Goal: Task Accomplishment & Management: Use online tool/utility

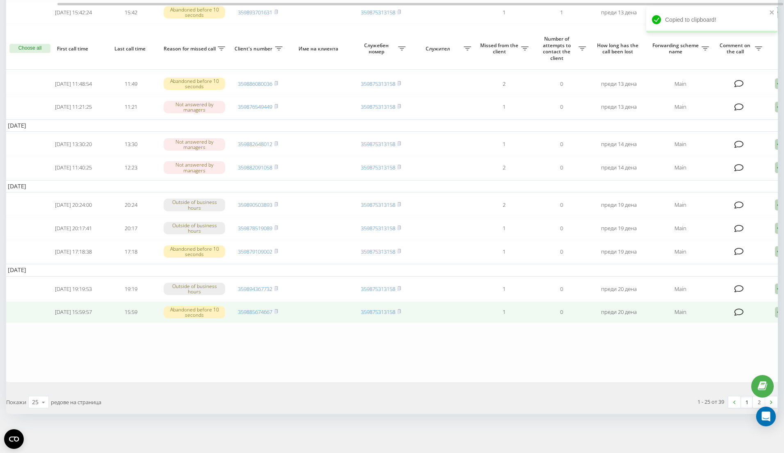
scroll to position [0, 48]
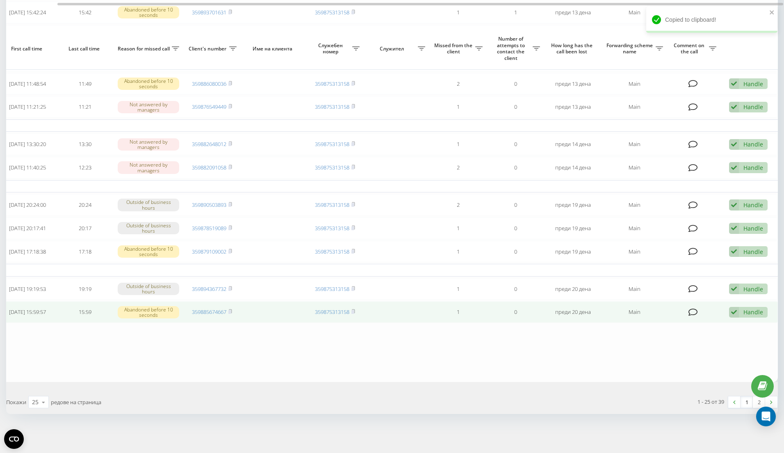
click at [746, 310] on div "Handle" at bounding box center [754, 312] width 20 height 8
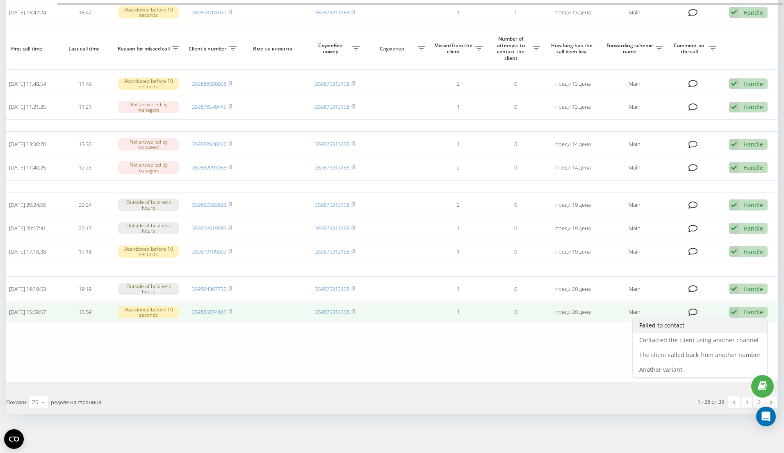
click at [715, 328] on div "Failed to contact" at bounding box center [700, 325] width 135 height 15
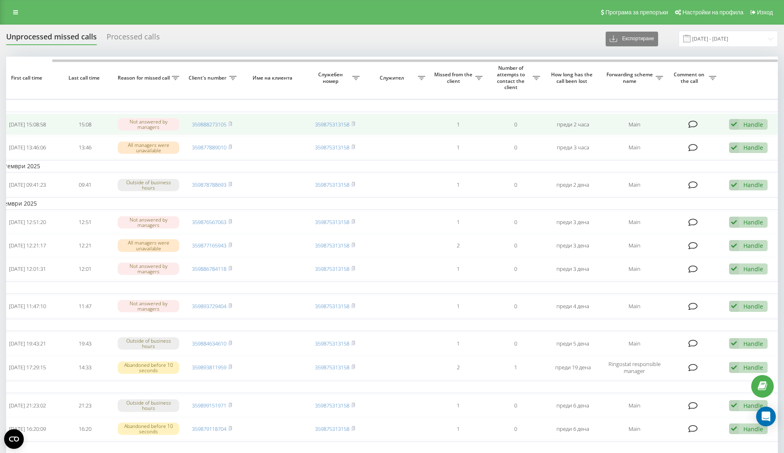
click at [742, 128] on div "Handle Failed to contact Contacted the client using another channel The client …" at bounding box center [748, 124] width 39 height 11
click at [741, 138] on div "Failed to contact" at bounding box center [700, 137] width 135 height 15
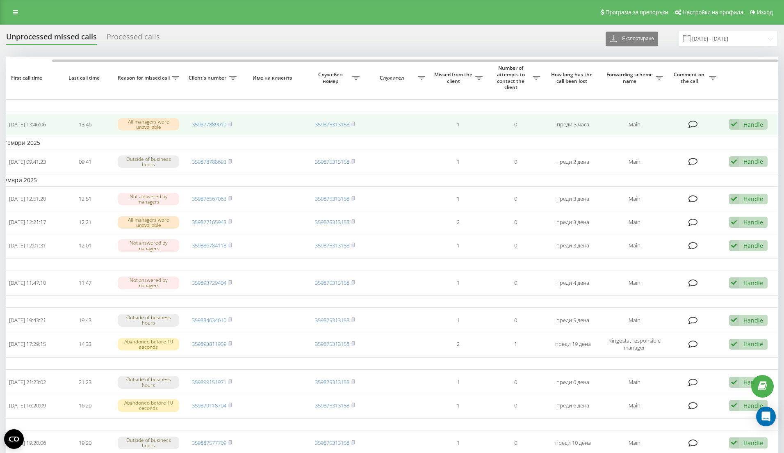
click at [754, 127] on div "Handle" at bounding box center [754, 125] width 20 height 8
click at [740, 142] on div "Failed to contact" at bounding box center [700, 137] width 135 height 15
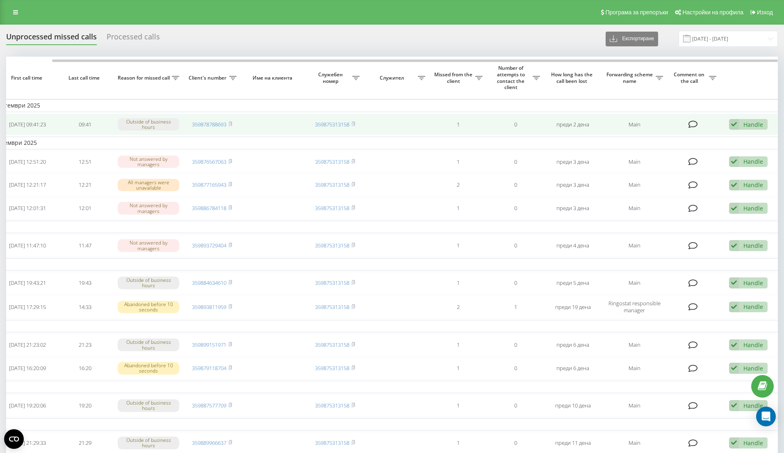
click at [748, 123] on div "Handle" at bounding box center [754, 125] width 20 height 8
click at [724, 142] on div "Failed to contact" at bounding box center [700, 137] width 135 height 15
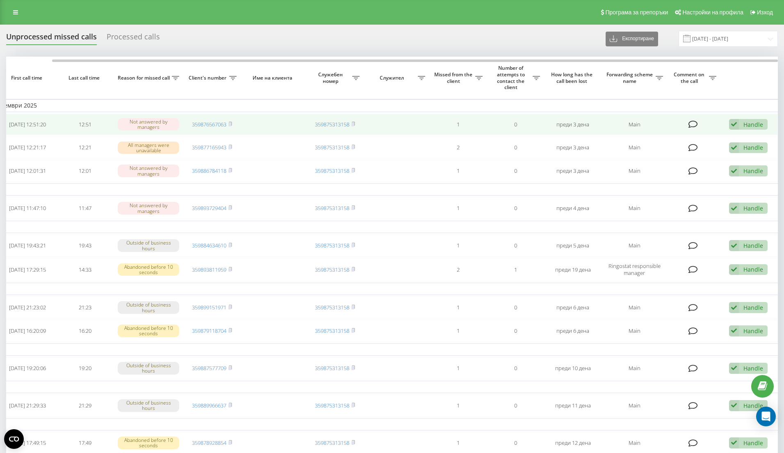
click at [749, 125] on div "Handle" at bounding box center [754, 125] width 20 height 8
click at [740, 142] on div "Failed to contact" at bounding box center [700, 137] width 135 height 15
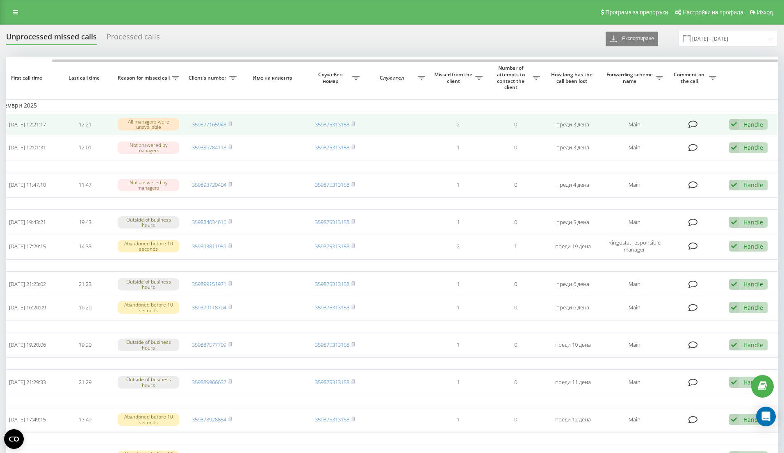
click at [744, 124] on div "Handle" at bounding box center [754, 125] width 20 height 8
click at [740, 141] on div "Failed to contact" at bounding box center [700, 137] width 135 height 15
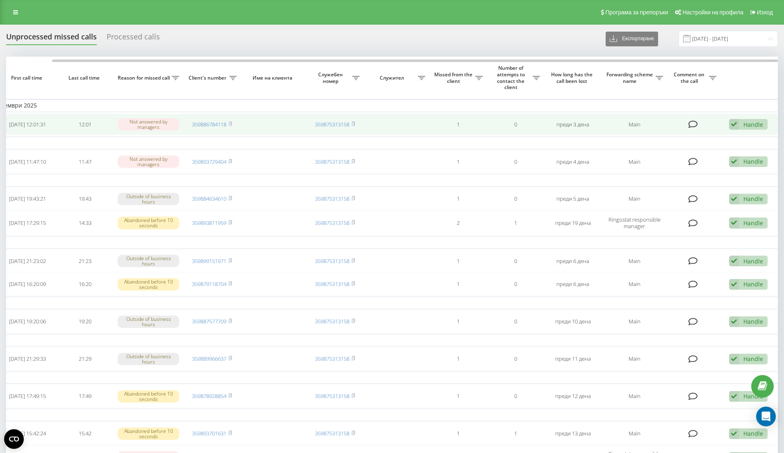
click at [747, 128] on div "Handle" at bounding box center [754, 125] width 20 height 8
click at [746, 139] on div "Failed to contact" at bounding box center [700, 137] width 135 height 15
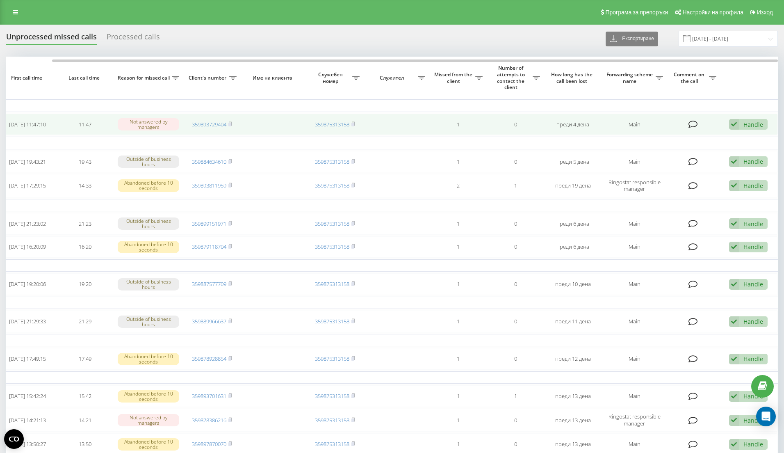
click at [747, 125] on div "Handle" at bounding box center [754, 125] width 20 height 8
click at [746, 135] on div "Failed to contact" at bounding box center [700, 137] width 135 height 15
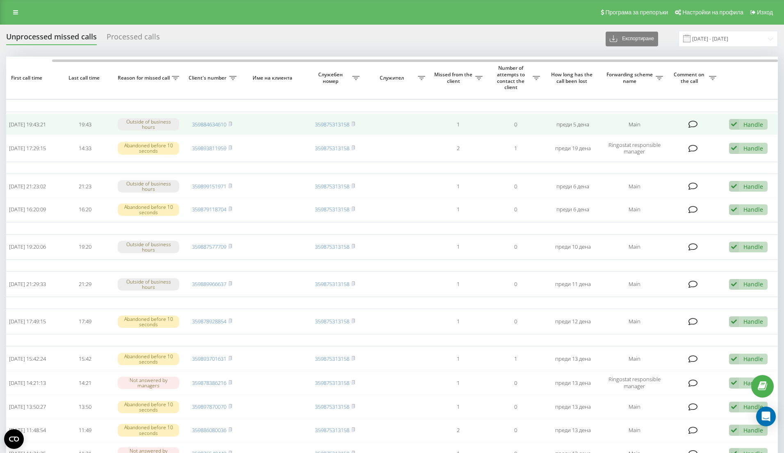
click at [759, 125] on div "Handle" at bounding box center [754, 125] width 20 height 8
click at [747, 138] on div "Failed to contact" at bounding box center [700, 137] width 135 height 15
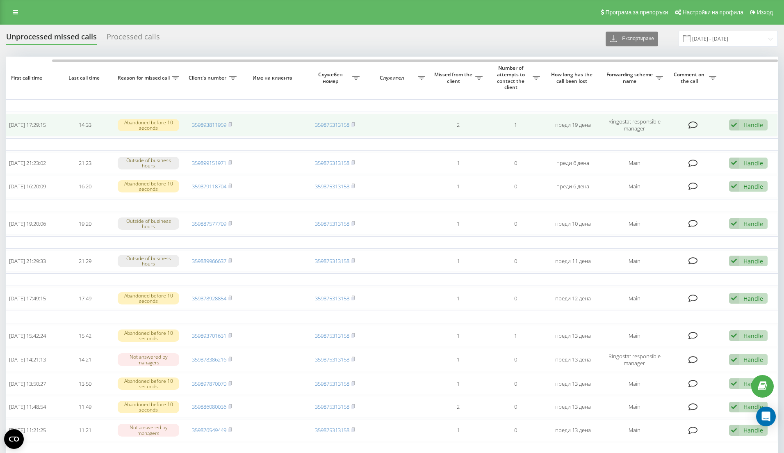
click at [751, 125] on div "Handle" at bounding box center [754, 125] width 20 height 8
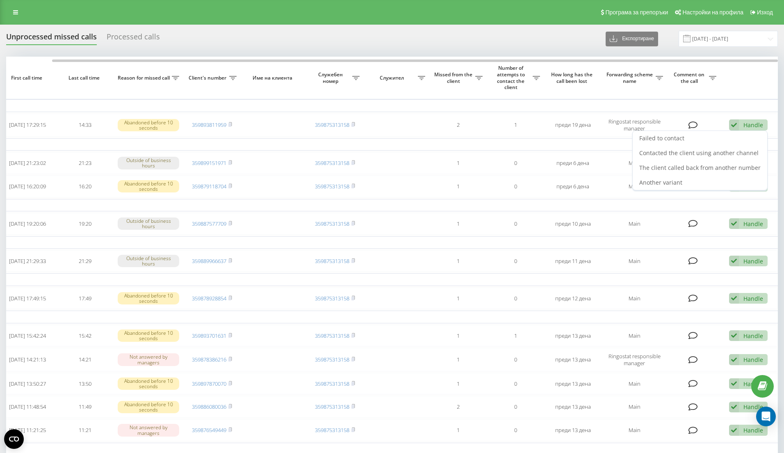
click at [747, 135] on div "Failed to contact" at bounding box center [700, 138] width 135 height 15
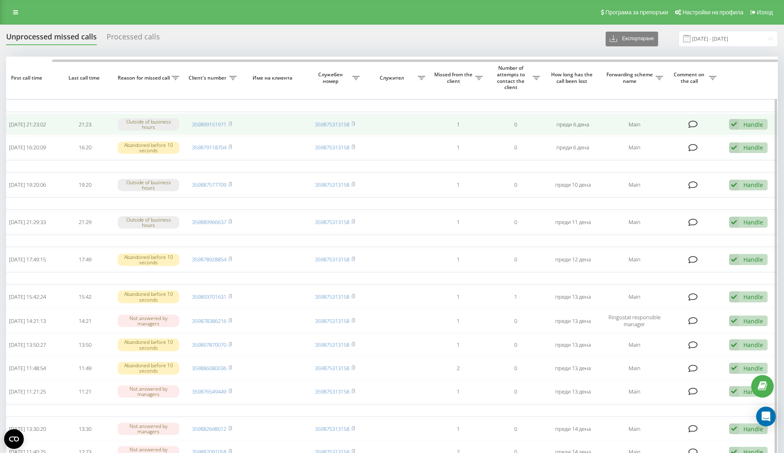
click at [738, 129] on icon at bounding box center [734, 124] width 10 height 11
click at [739, 138] on div "Failed to contact" at bounding box center [700, 137] width 135 height 15
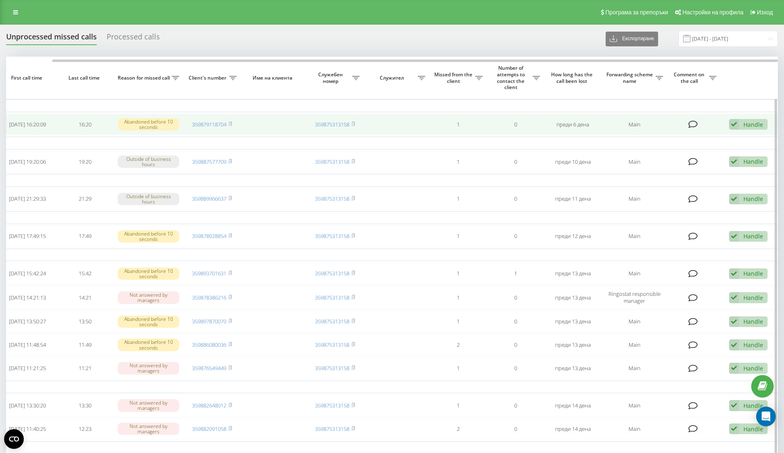
click at [749, 127] on div "Handle" at bounding box center [754, 125] width 20 height 8
click at [744, 134] on div "Failed to contact" at bounding box center [700, 137] width 135 height 15
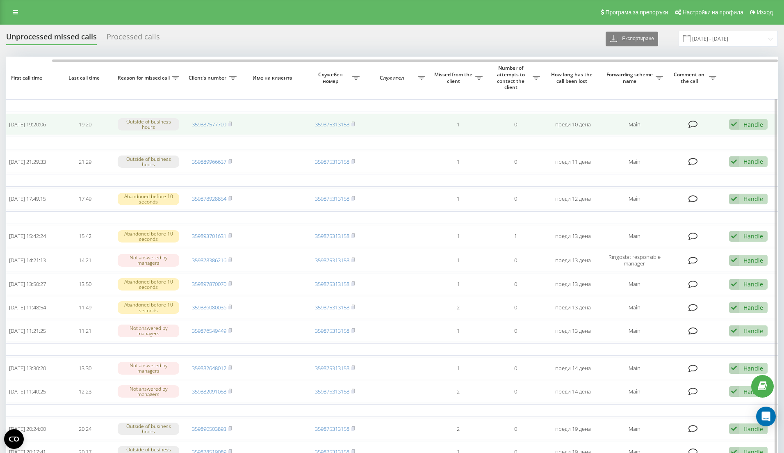
click at [746, 130] on div "Handle Failed to contact Contacted the client using another channel The client …" at bounding box center [748, 124] width 39 height 11
click at [741, 136] on div "Failed to contact" at bounding box center [700, 137] width 135 height 15
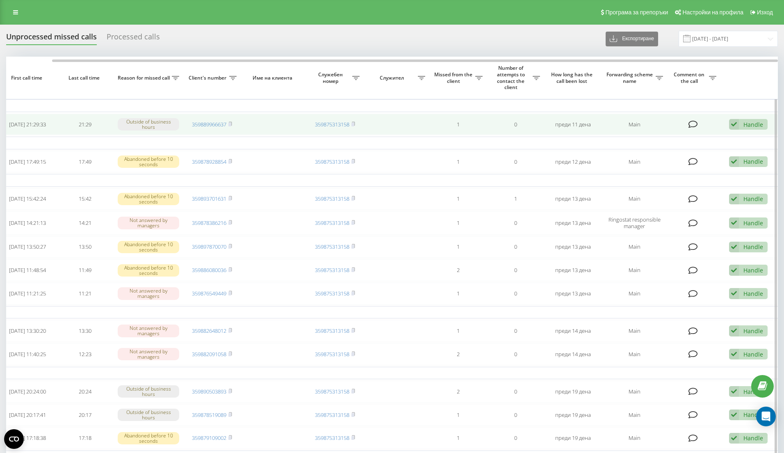
click at [752, 121] on div "Handle" at bounding box center [754, 125] width 20 height 8
click at [743, 141] on div "Failed to contact" at bounding box center [700, 137] width 135 height 15
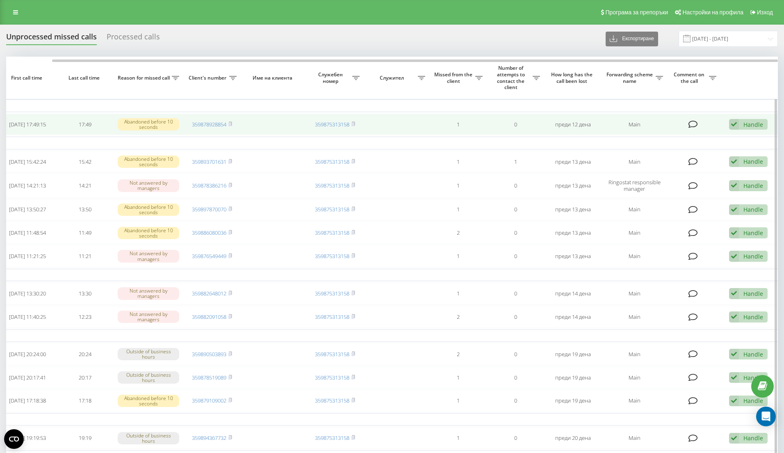
click at [744, 128] on div "Handle" at bounding box center [754, 125] width 20 height 8
click at [742, 138] on div "Failed to contact" at bounding box center [700, 137] width 135 height 15
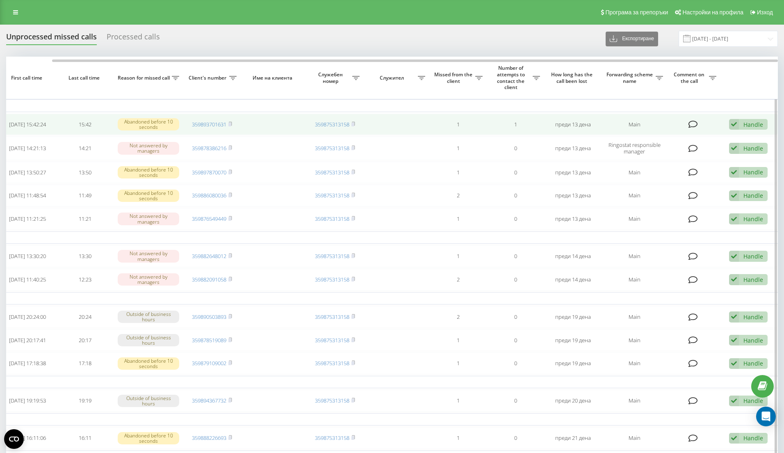
click at [747, 124] on div "Handle" at bounding box center [754, 125] width 20 height 8
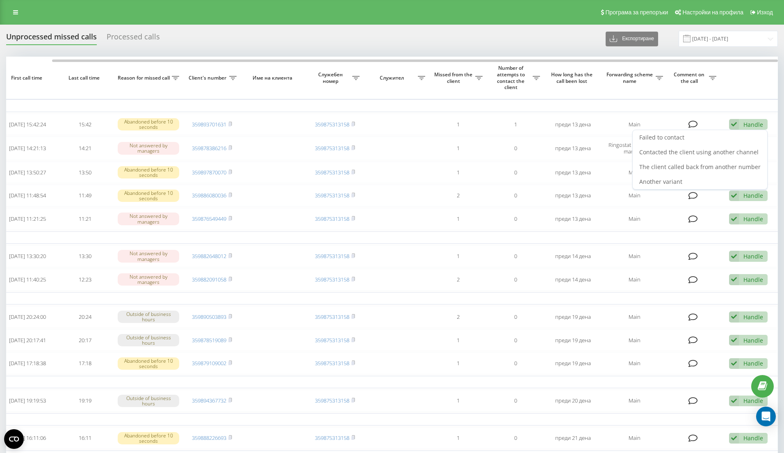
click at [742, 136] on div "Failed to contact" at bounding box center [700, 137] width 135 height 15
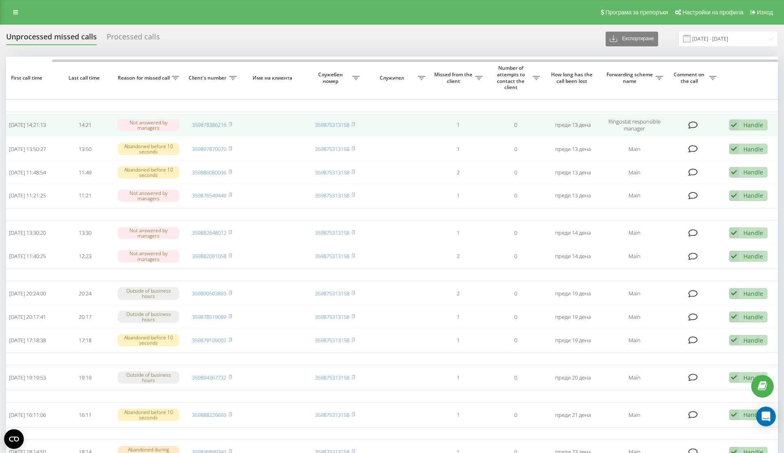
click at [752, 124] on div "Handle" at bounding box center [754, 125] width 20 height 8
click at [746, 132] on div "Failed to contact" at bounding box center [700, 138] width 135 height 15
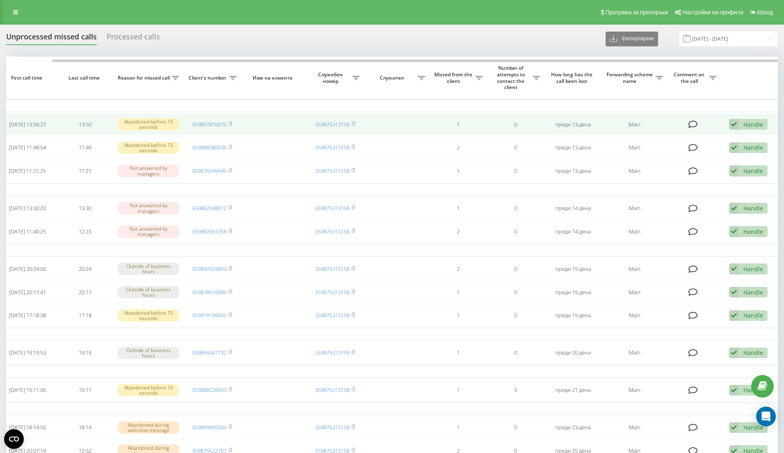
click at [749, 126] on div "Handle" at bounding box center [754, 125] width 20 height 8
click at [743, 136] on div "Failed to contact" at bounding box center [700, 137] width 135 height 15
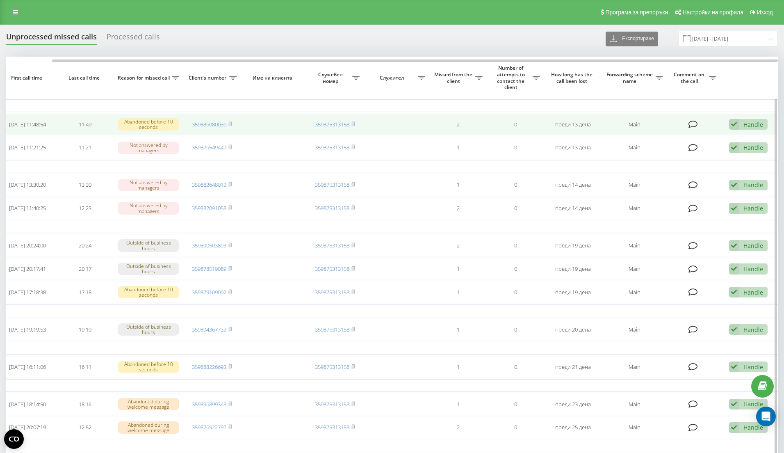
click at [738, 127] on icon at bounding box center [734, 124] width 10 height 11
click at [735, 134] on div "Failed to contact" at bounding box center [700, 137] width 135 height 15
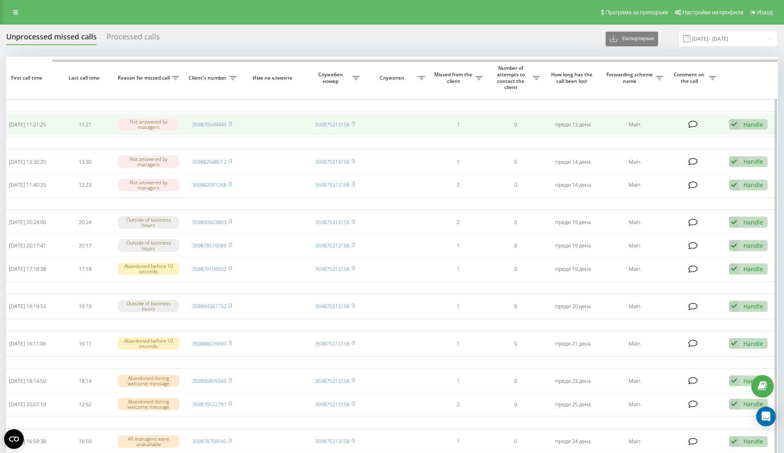
click at [744, 128] on div "Handle" at bounding box center [754, 125] width 20 height 8
click at [740, 136] on div "Failed to contact" at bounding box center [700, 137] width 135 height 15
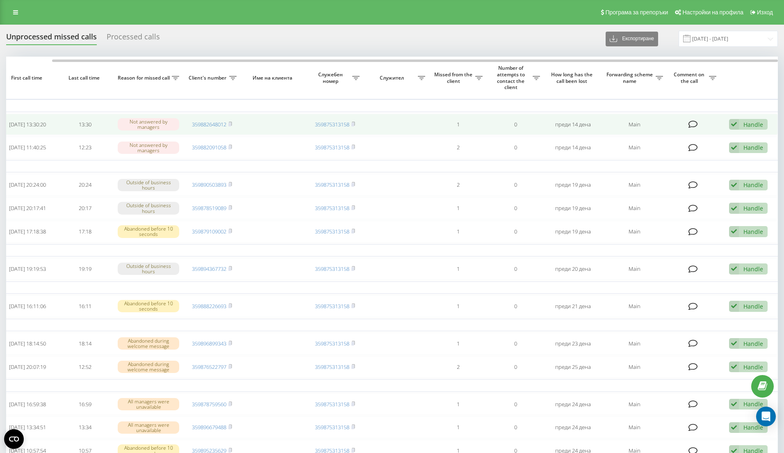
click at [748, 128] on div "Handle" at bounding box center [754, 125] width 20 height 8
click at [745, 134] on div "Failed to contact" at bounding box center [700, 137] width 135 height 15
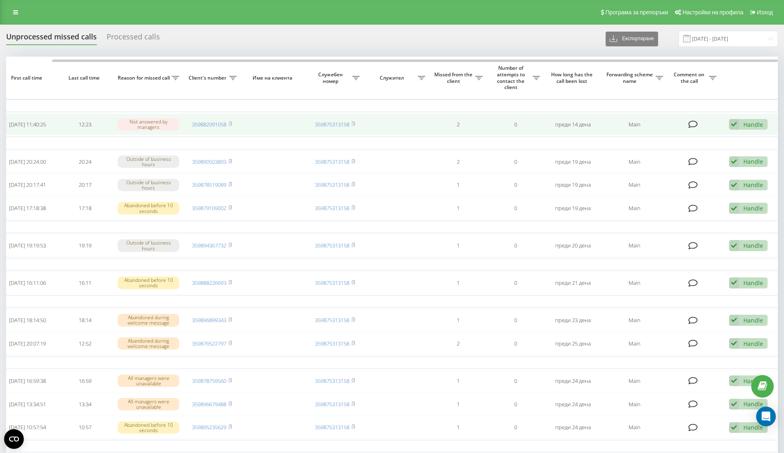
click at [749, 127] on div "Handle" at bounding box center [754, 125] width 20 height 8
click at [744, 135] on div "Failed to contact" at bounding box center [700, 137] width 135 height 15
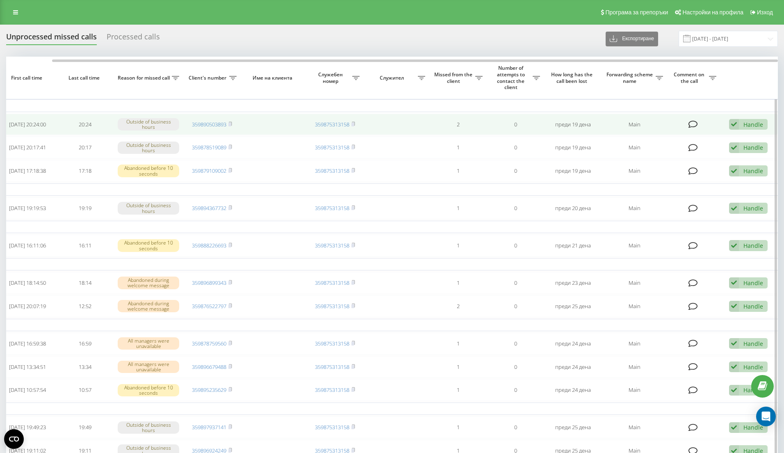
click at [749, 126] on div "Handle" at bounding box center [754, 125] width 20 height 8
click at [745, 134] on div "Failed to contact" at bounding box center [700, 137] width 135 height 15
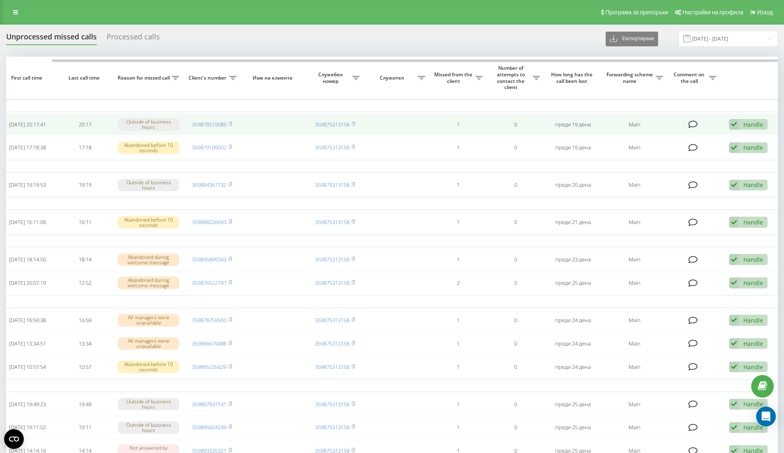
click at [753, 126] on div "Handle" at bounding box center [754, 125] width 20 height 8
click at [748, 139] on div "Failed to contact" at bounding box center [700, 137] width 135 height 15
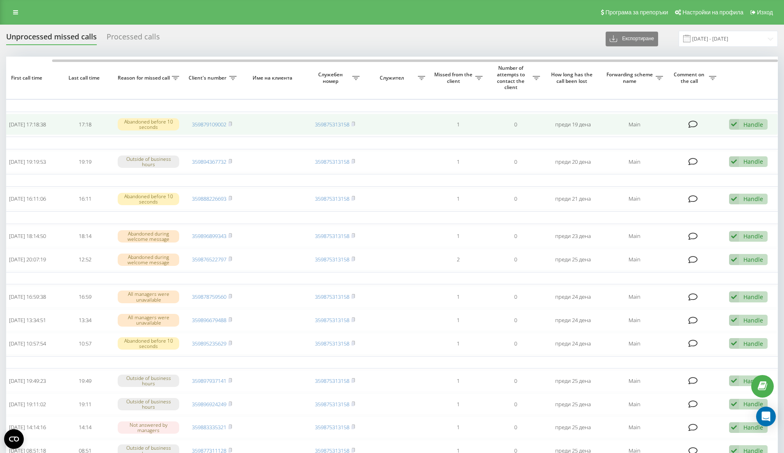
click at [746, 128] on div "Handle" at bounding box center [754, 125] width 20 height 8
click at [739, 139] on div "Failed to contact" at bounding box center [700, 137] width 135 height 15
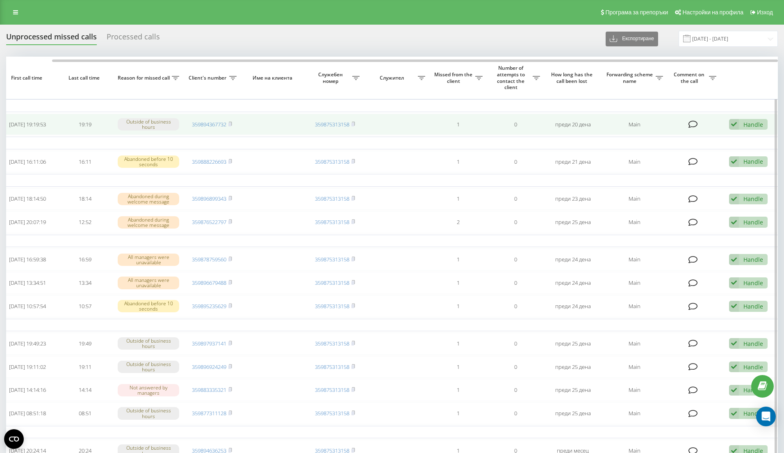
click at [746, 126] on div "Handle" at bounding box center [754, 125] width 20 height 8
click at [745, 133] on div "Failed to contact" at bounding box center [700, 137] width 135 height 15
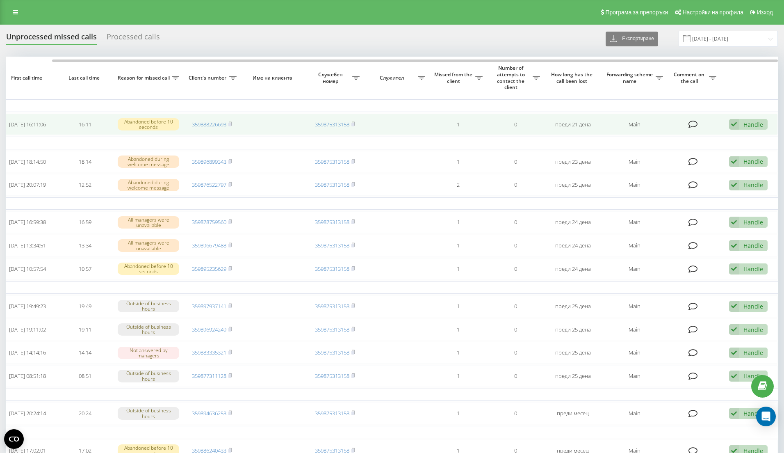
click at [750, 128] on div "Handle" at bounding box center [754, 125] width 20 height 8
click at [746, 134] on div "Failed to contact" at bounding box center [700, 137] width 135 height 15
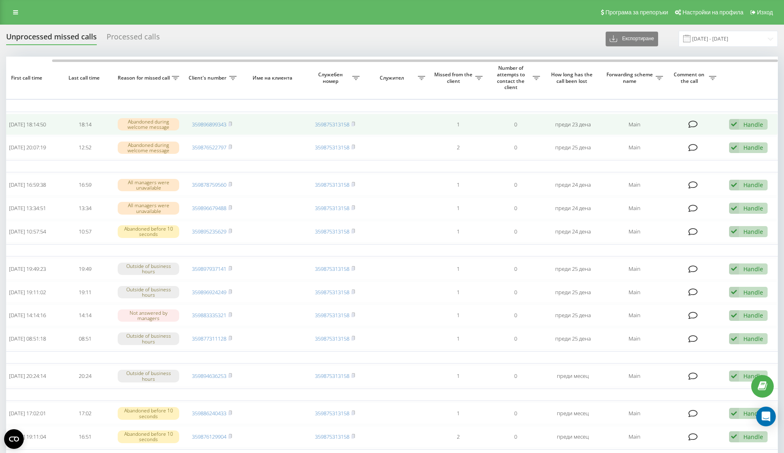
click at [742, 126] on div "Handle Failed to contact Contacted the client using another channel The client …" at bounding box center [748, 124] width 39 height 11
click at [739, 134] on div "Failed to contact" at bounding box center [700, 137] width 135 height 15
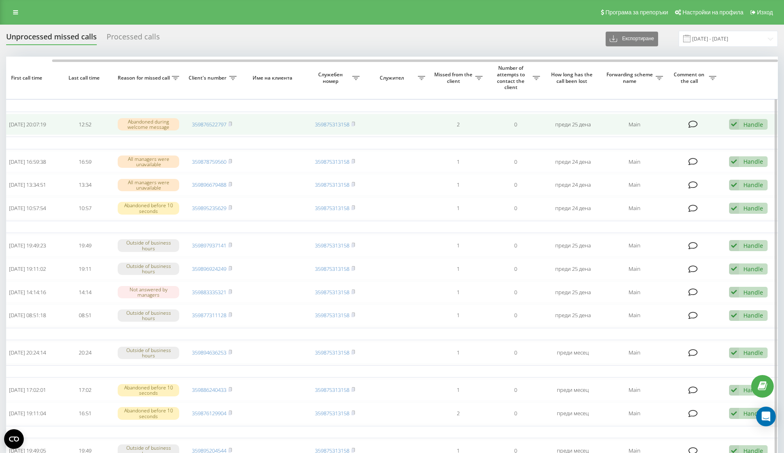
click at [728, 122] on td "Handle Failed to contact Contacted the client using another channel The client …" at bounding box center [749, 125] width 57 height 22
click at [738, 123] on icon at bounding box center [734, 124] width 10 height 11
click at [735, 142] on div "Failed to contact" at bounding box center [700, 137] width 135 height 15
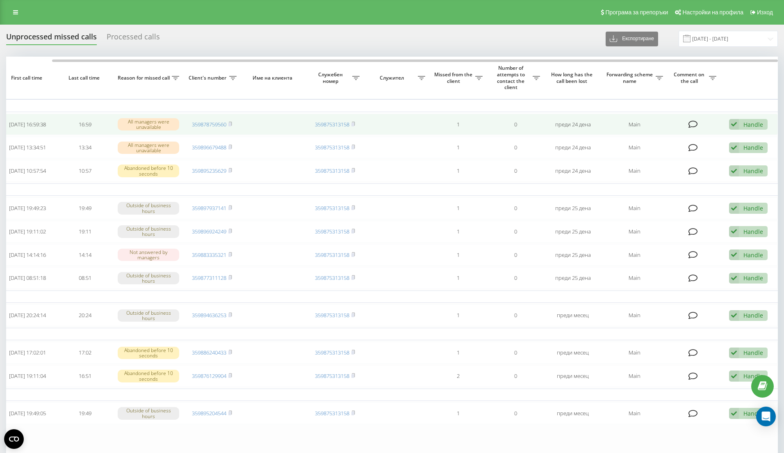
click at [745, 123] on div "Handle" at bounding box center [754, 125] width 20 height 8
click at [741, 135] on div "Failed to contact" at bounding box center [700, 137] width 135 height 15
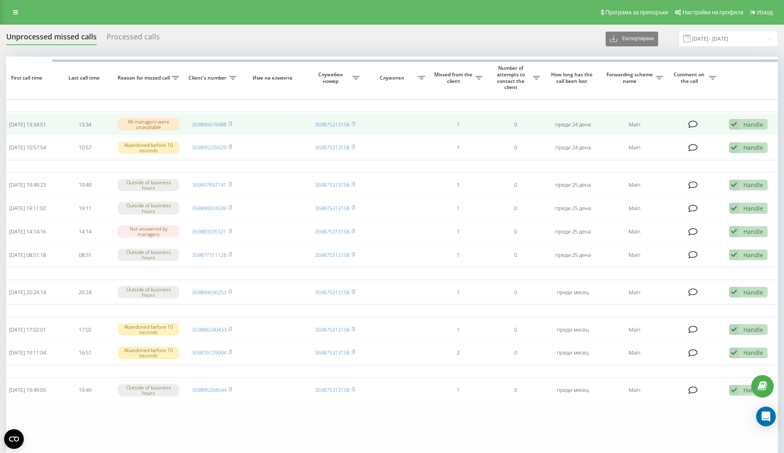
click at [752, 120] on div "Handle Failed to contact Contacted the client using another channel The client …" at bounding box center [748, 124] width 39 height 11
click at [743, 137] on div "Failed to contact" at bounding box center [700, 137] width 135 height 15
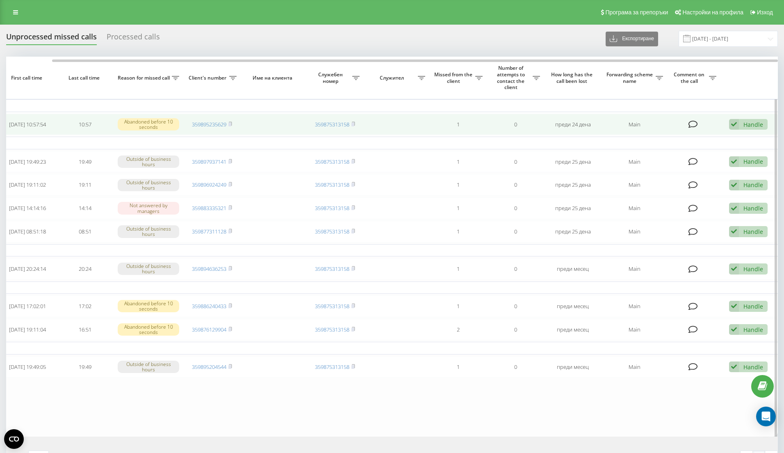
click at [748, 128] on div "Handle" at bounding box center [754, 125] width 20 height 8
click at [745, 137] on div "Failed to contact" at bounding box center [700, 137] width 135 height 15
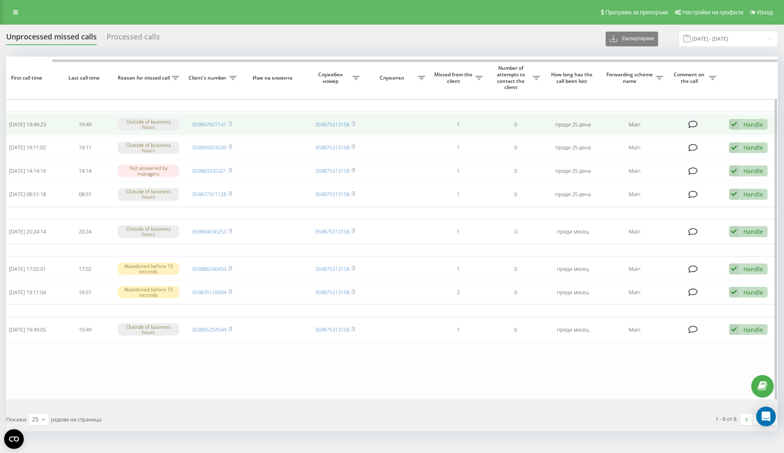
click at [751, 124] on div "Handle" at bounding box center [754, 125] width 20 height 8
click at [743, 135] on div "Failed to contact" at bounding box center [700, 137] width 135 height 15
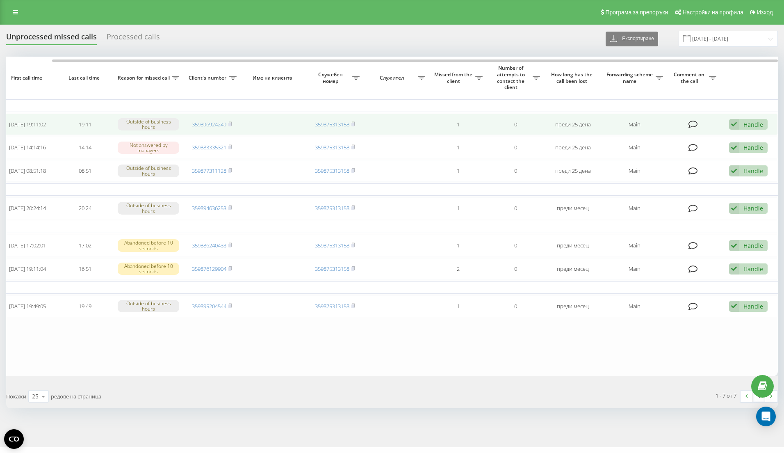
click at [754, 128] on div "Handle" at bounding box center [754, 125] width 20 height 8
click at [750, 137] on div "Failed to contact" at bounding box center [700, 137] width 135 height 15
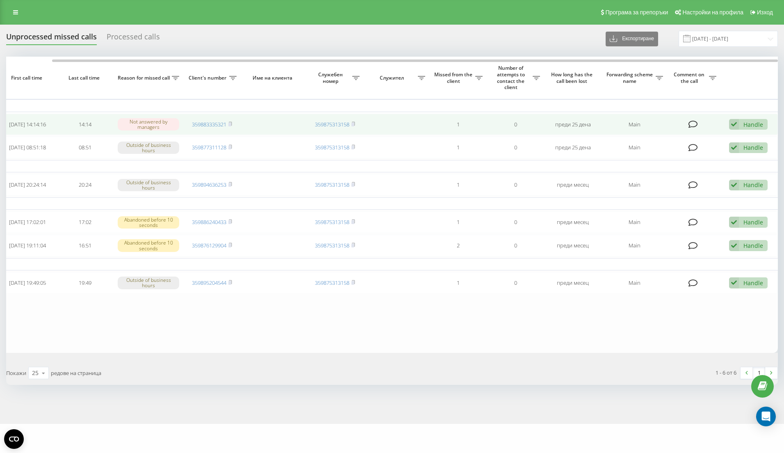
click at [749, 125] on div "Handle" at bounding box center [754, 125] width 20 height 8
click at [744, 137] on div "Failed to contact" at bounding box center [700, 137] width 135 height 15
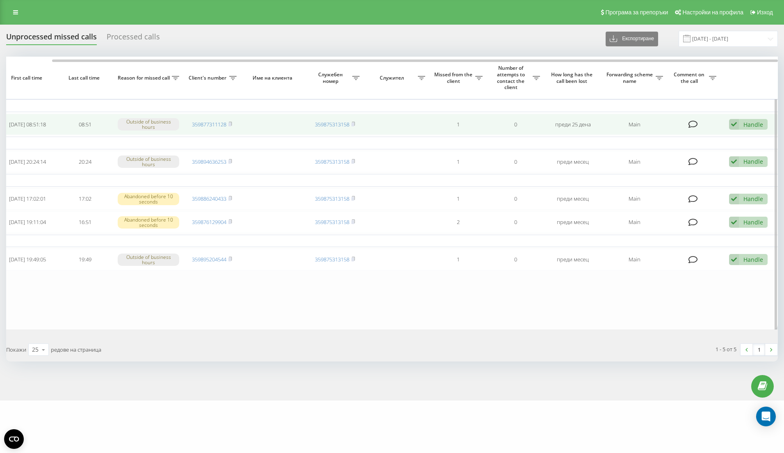
click at [745, 126] on div "Handle" at bounding box center [754, 125] width 20 height 8
click at [745, 134] on div "Failed to contact" at bounding box center [700, 137] width 135 height 15
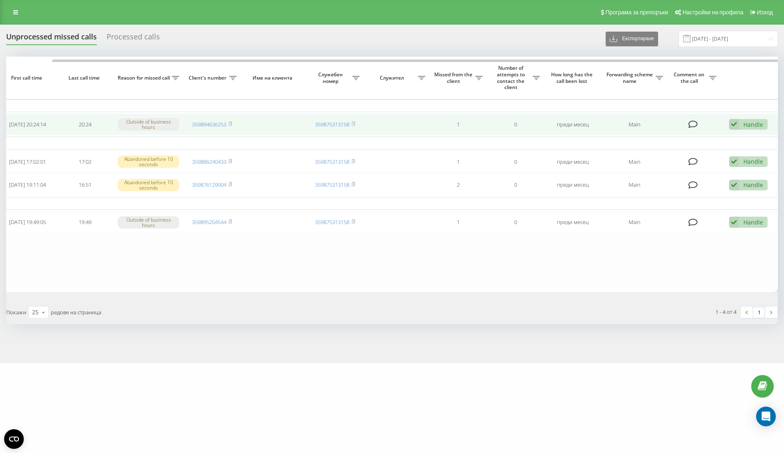
click at [741, 126] on div "Handle Failed to contact Contacted the client using another channel The client …" at bounding box center [748, 124] width 39 height 11
click at [737, 134] on div "Failed to contact" at bounding box center [700, 137] width 135 height 15
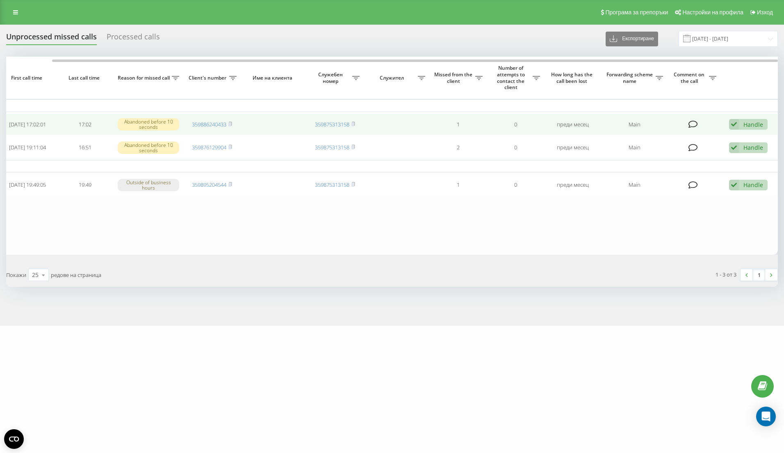
click at [742, 127] on div "Handle Failed to contact Contacted the client using another channel The client …" at bounding box center [748, 124] width 39 height 11
click at [738, 137] on div "Failed to contact" at bounding box center [700, 137] width 135 height 15
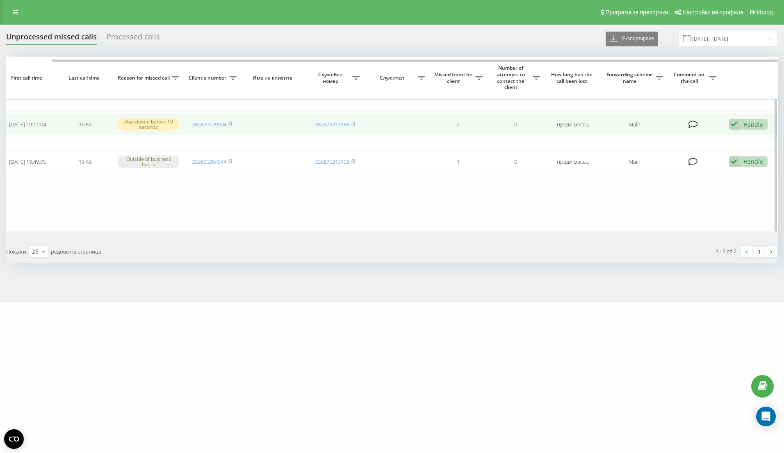
click at [751, 124] on div "Handle" at bounding box center [754, 125] width 20 height 8
click at [747, 134] on div "Failed to contact" at bounding box center [700, 137] width 135 height 15
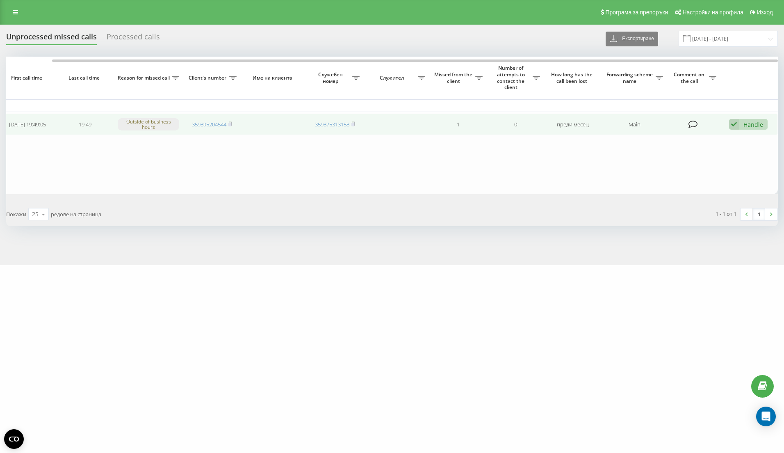
click at [741, 121] on div "Handle Failed to contact Contacted the client using another channel The client …" at bounding box center [748, 124] width 39 height 11
click at [736, 135] on div "Failed to contact" at bounding box center [700, 137] width 135 height 15
